Goal: Find specific page/section: Find specific page/section

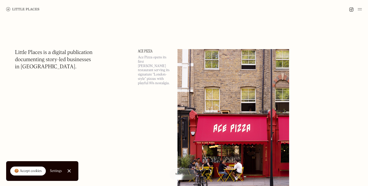
click at [362, 5] on div at bounding box center [184, 9] width 368 height 18
click at [359, 14] on div at bounding box center [184, 9] width 368 height 18
click at [359, 9] on img at bounding box center [360, 9] width 4 height 6
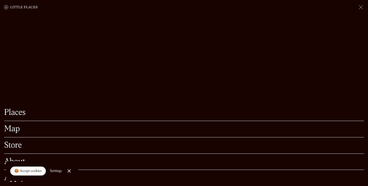
click at [22, 130] on link "Map" at bounding box center [184, 129] width 360 height 8
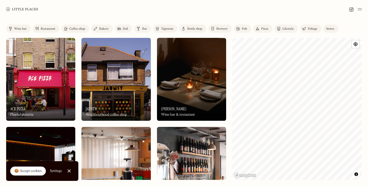
click at [82, 29] on div "Coffee shop" at bounding box center [77, 28] width 16 height 3
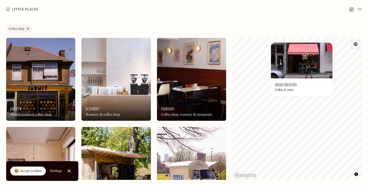
click at [255, 125] on div "© Mapbox © OpenStreetMap Improve this map On Our Radar High Ground Coffee & win…" at bounding box center [297, 109] width 130 height 142
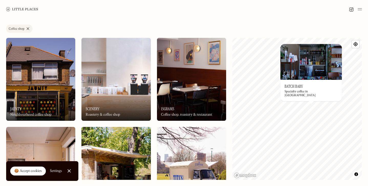
click at [304, 80] on img at bounding box center [311, 62] width 61 height 36
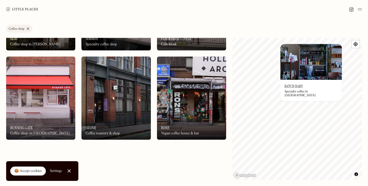
scroll to position [251, 0]
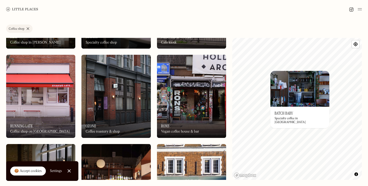
click at [297, 103] on img at bounding box center [300, 89] width 59 height 36
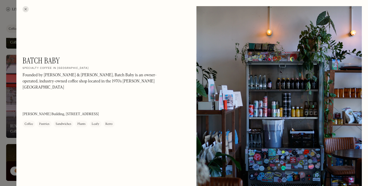
click at [24, 10] on div at bounding box center [26, 9] width 6 height 6
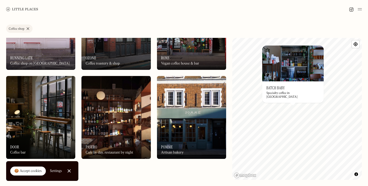
scroll to position [319, 0]
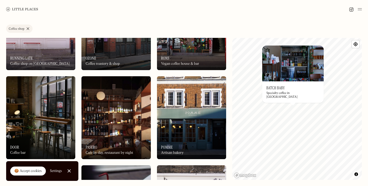
click at [211, 141] on div "On Our Radar Pomme Artisan bakery" at bounding box center [191, 145] width 69 height 28
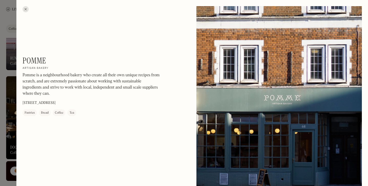
scroll to position [3, 0]
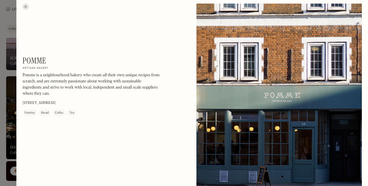
click at [10, 126] on div at bounding box center [184, 93] width 368 height 186
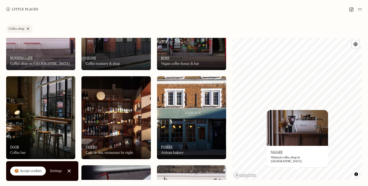
click at [300, 158] on div "On Our Radar Nagare Minimal coffee shop in [GEOGRAPHIC_DATA]" at bounding box center [297, 157] width 61 height 22
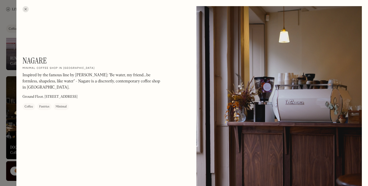
click at [26, 9] on div at bounding box center [26, 9] width 6 height 6
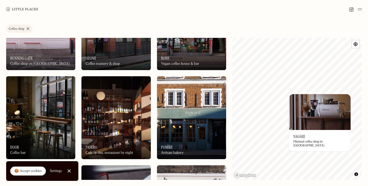
click at [299, 109] on div "© Mapbox © OpenStreetMap Improve this map On Our Radar Nagare Minimal coffee sh…" at bounding box center [297, 109] width 130 height 142
